Goal: Task Accomplishment & Management: Manage account settings

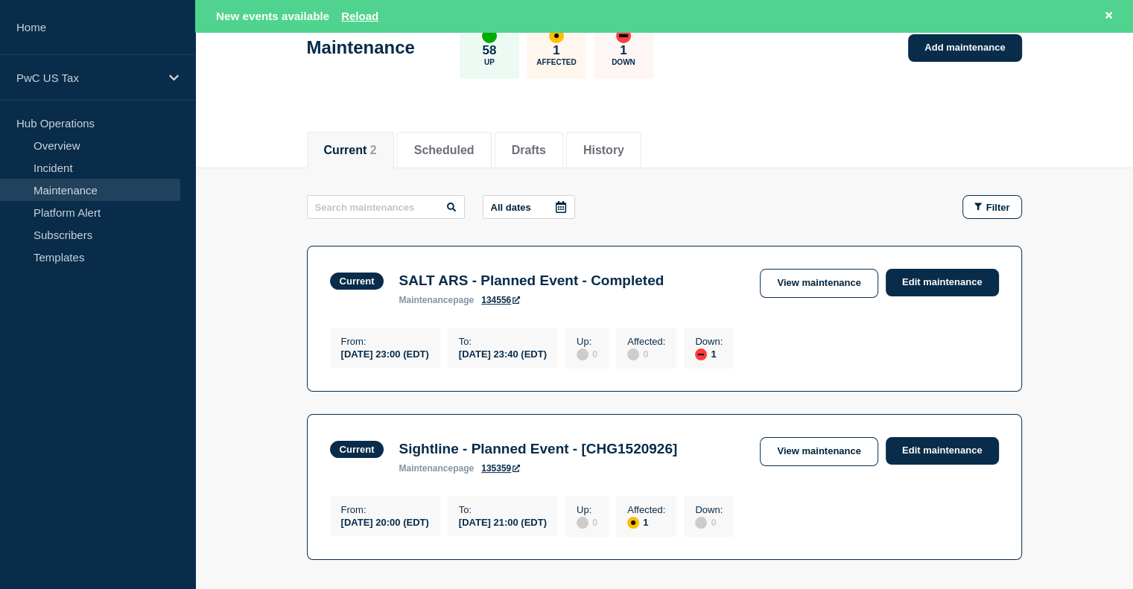
scroll to position [95, 0]
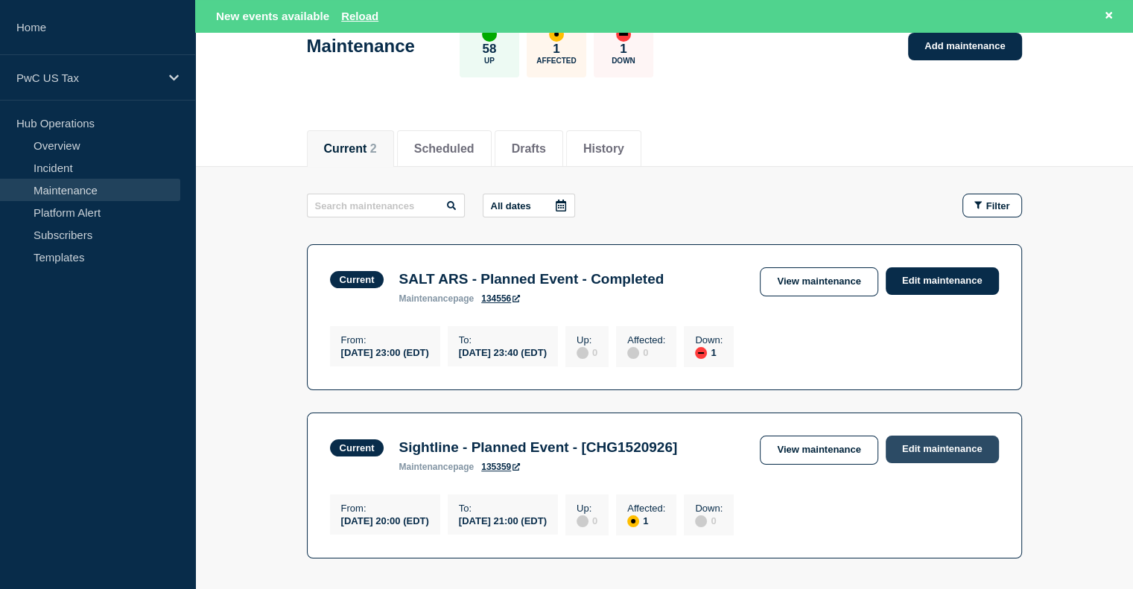
click at [932, 452] on link "Edit maintenance" at bounding box center [941, 450] width 113 height 28
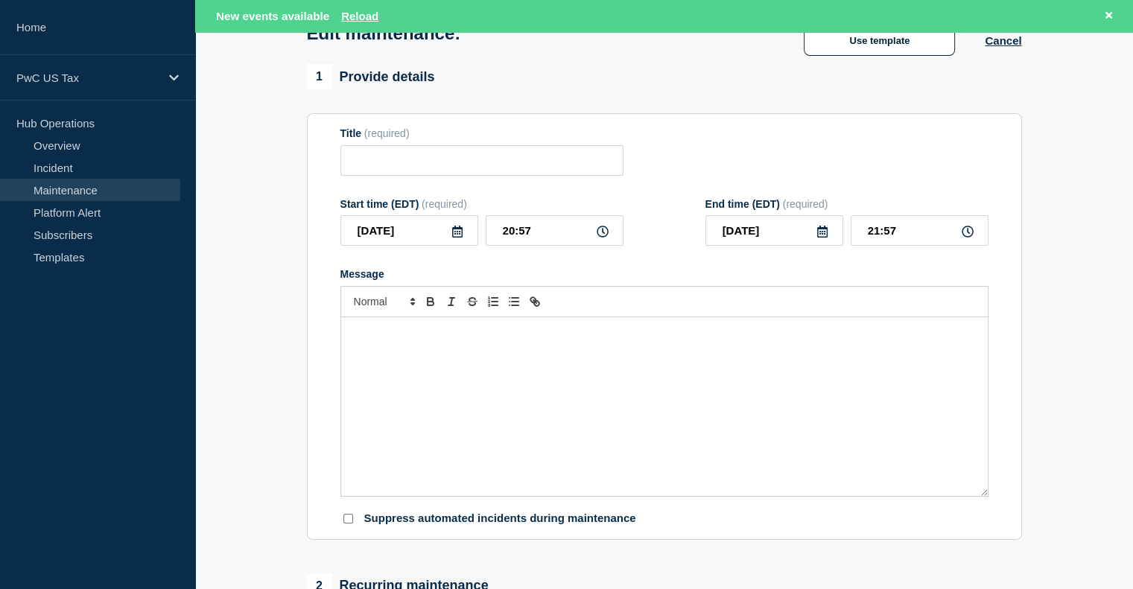
type input "Sightline - Planned Event - [CHG1520926]-In Progress"
type input "20:09"
type input "21:09"
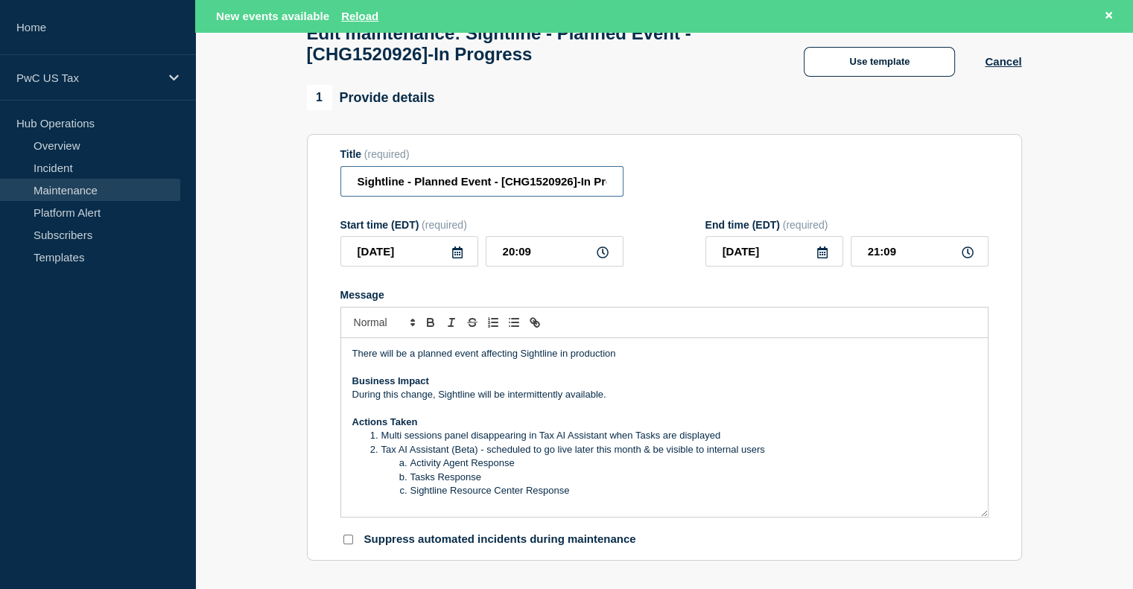
scroll to position [0, 36]
drag, startPoint x: 580, startPoint y: 189, endPoint x: 650, endPoint y: 198, distance: 70.6
click at [650, 197] on div "Title (required) Sightline - Planned Event - [CHG1520926]-In Progress" at bounding box center [664, 172] width 648 height 48
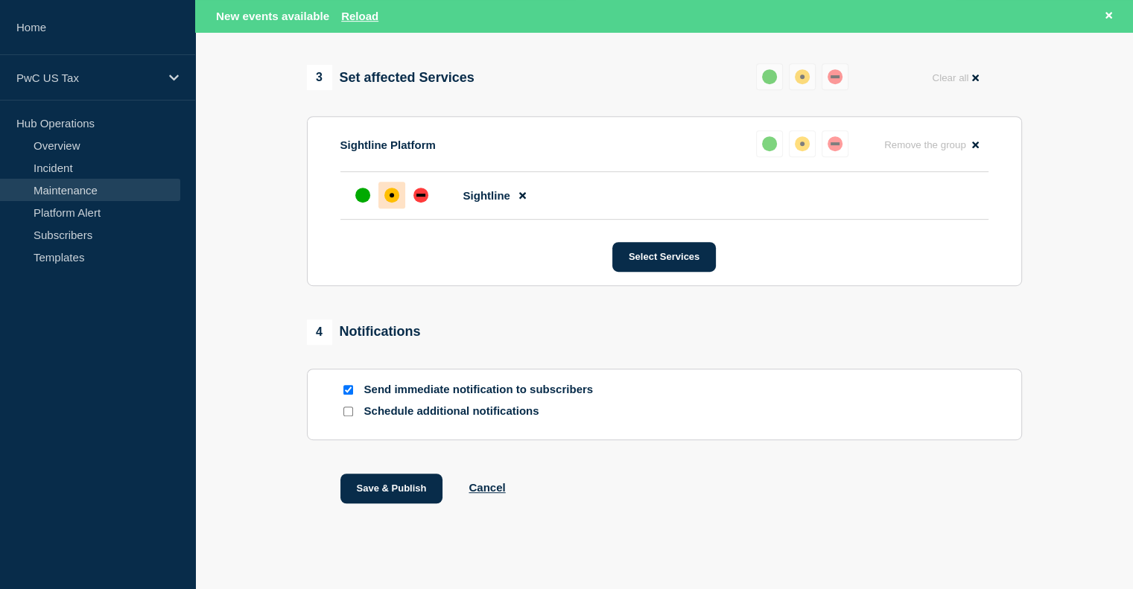
scroll to position [775, 0]
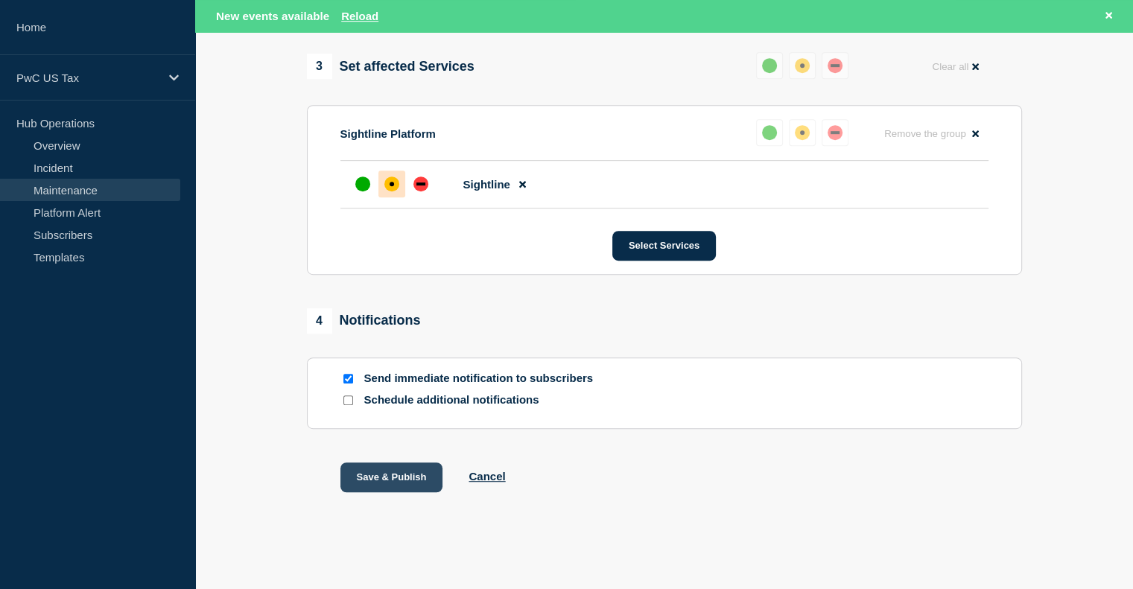
type input "Sightline - Planned Event - [CHG1520926]-Completed"
click at [407, 484] on button "Save & Publish" at bounding box center [391, 477] width 103 height 30
